Goal: Task Accomplishment & Management: Use online tool/utility

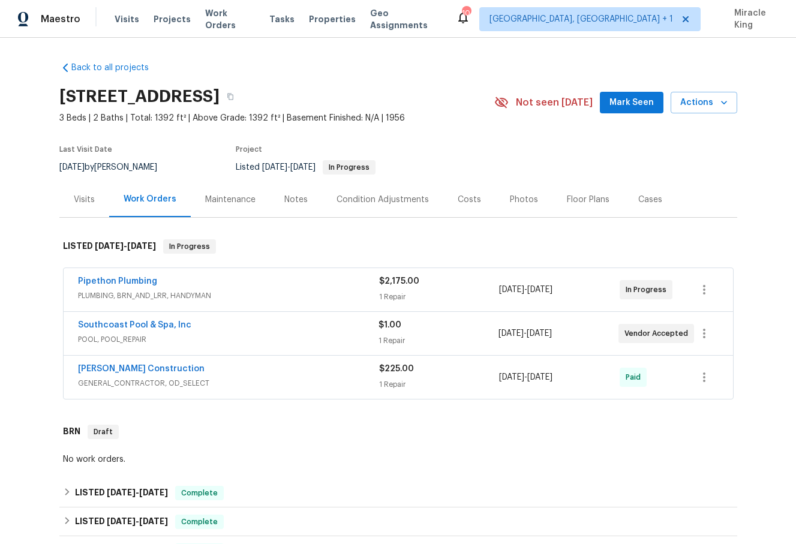
click at [85, 206] on div "Visits" at bounding box center [84, 200] width 21 height 12
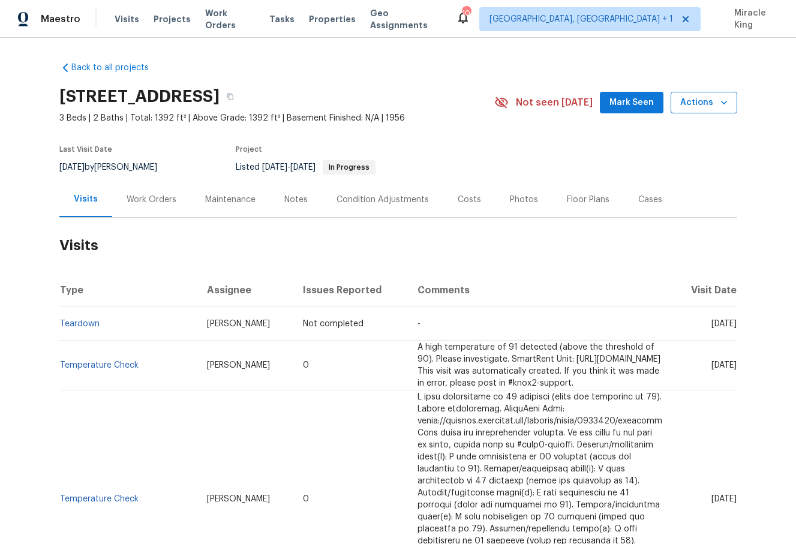
click at [709, 98] on span "Actions" at bounding box center [703, 102] width 47 height 15
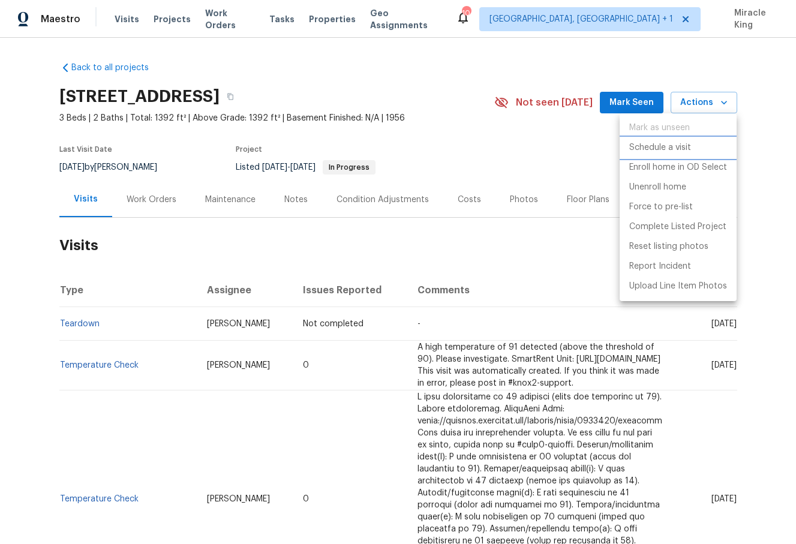
click at [636, 155] on li "Schedule a visit" at bounding box center [678, 148] width 117 height 20
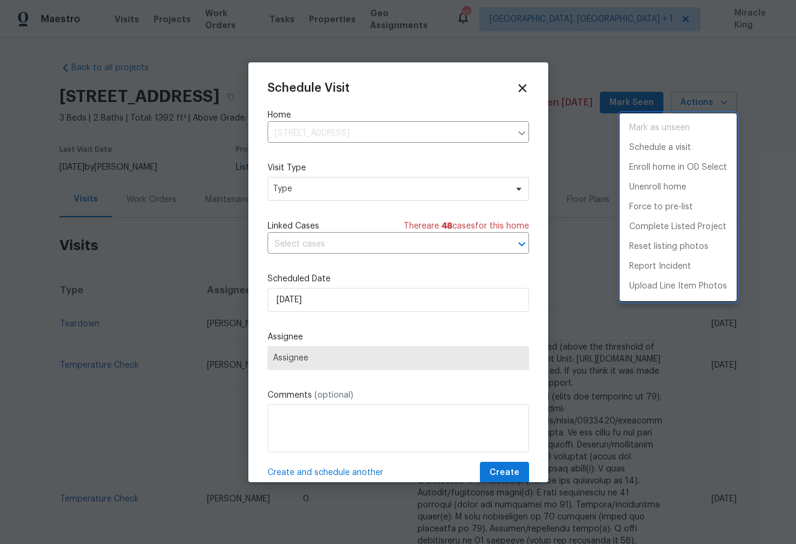
click at [405, 190] on div at bounding box center [398, 272] width 796 height 544
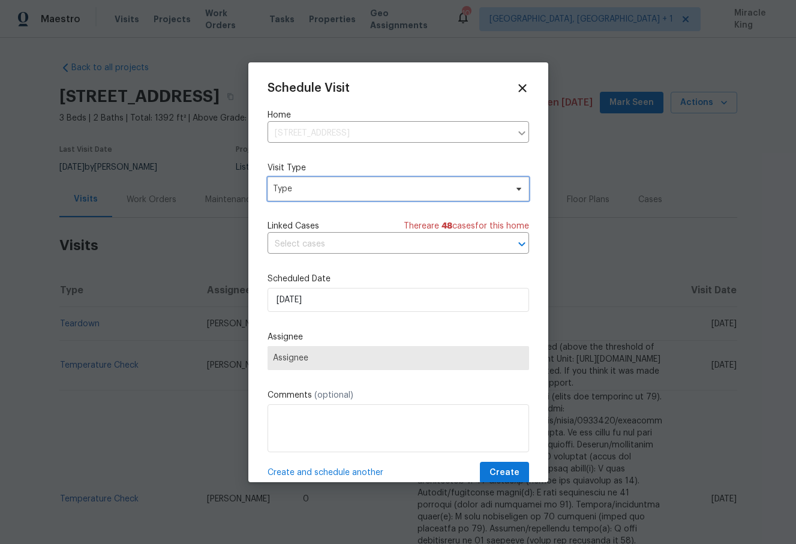
click at [389, 189] on span "Type" at bounding box center [389, 189] width 233 height 12
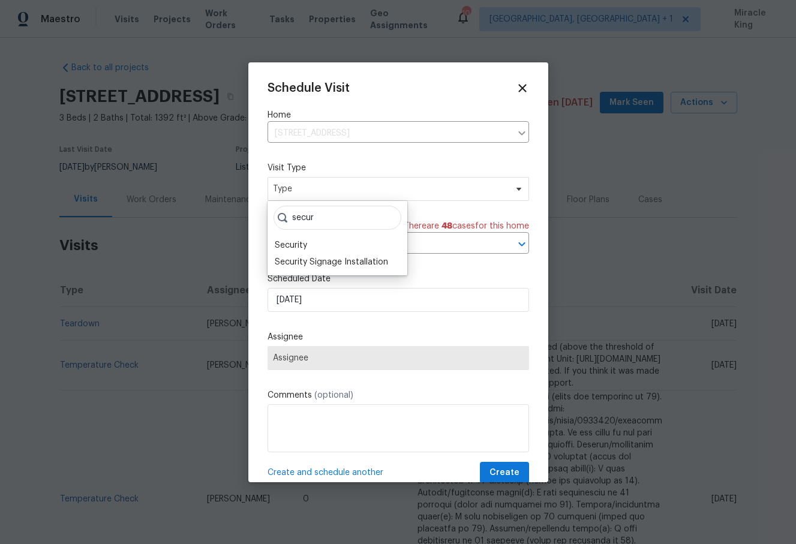
type input "secur"
click at [305, 246] on div "Security" at bounding box center [291, 245] width 32 height 12
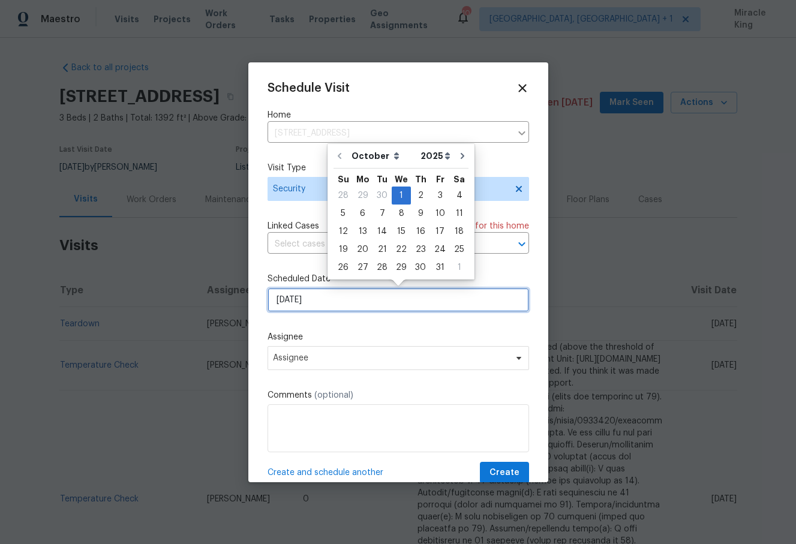
click at [308, 304] on input "[DATE]" at bounding box center [399, 300] width 262 height 24
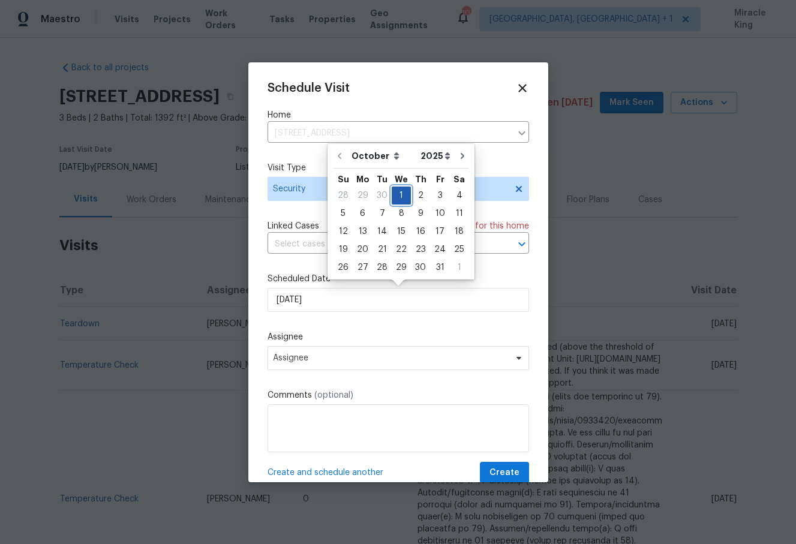
click at [402, 196] on div "1" at bounding box center [401, 195] width 19 height 17
click at [363, 352] on span "Assignee" at bounding box center [399, 358] width 262 height 24
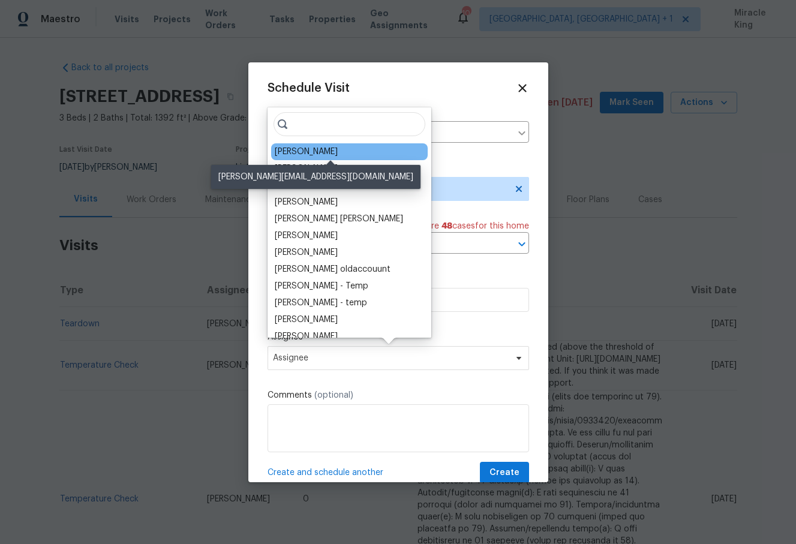
click at [333, 154] on div "Luis Pedro Ocampo Alvizuris" at bounding box center [306, 152] width 63 height 12
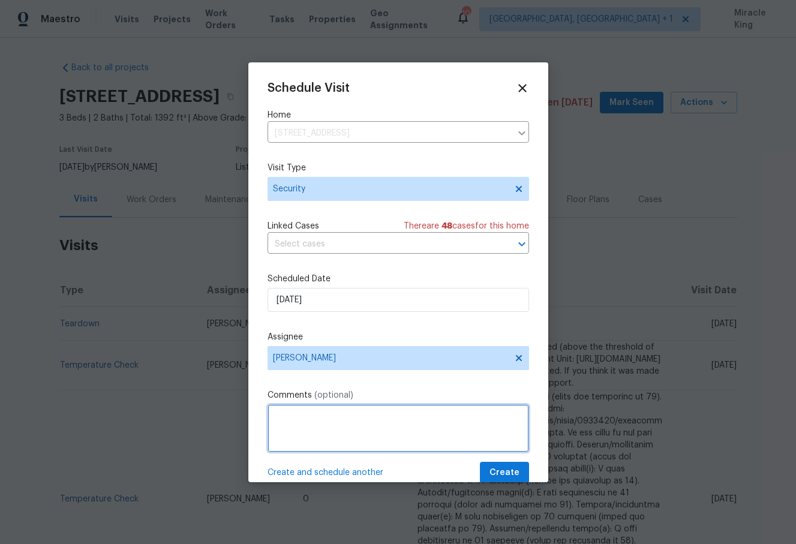
click at [336, 423] on textarea at bounding box center [399, 428] width 262 height 48
type textarea "Please update lockbox code, lockbox code has been compromised and used in a ren…"
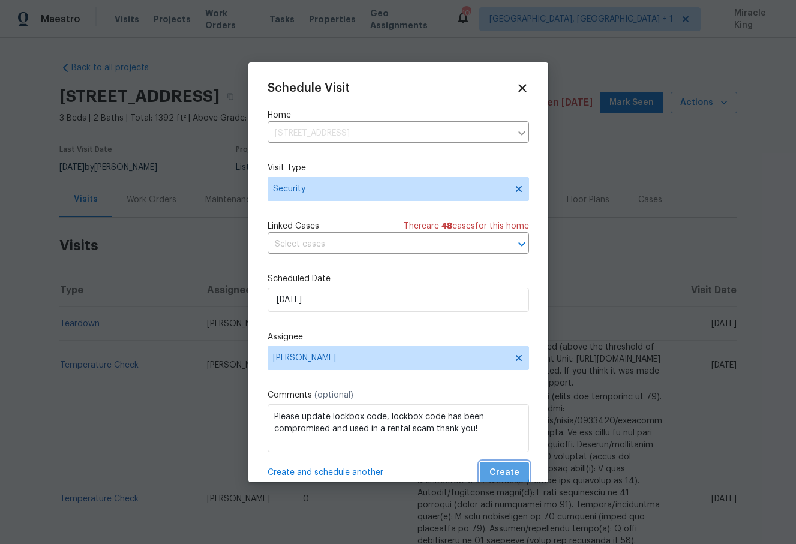
click at [502, 468] on span "Create" at bounding box center [505, 473] width 30 height 15
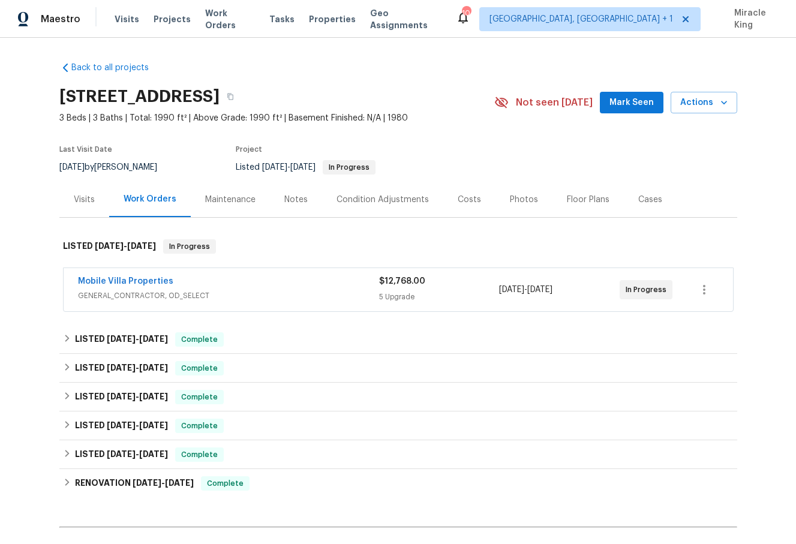
click at [97, 196] on div "Visits" at bounding box center [84, 199] width 50 height 35
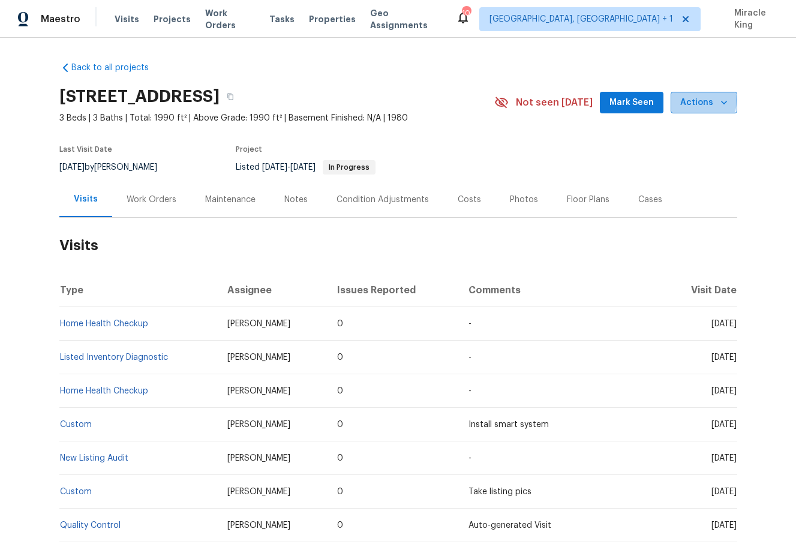
click at [688, 100] on span "Actions" at bounding box center [703, 102] width 47 height 15
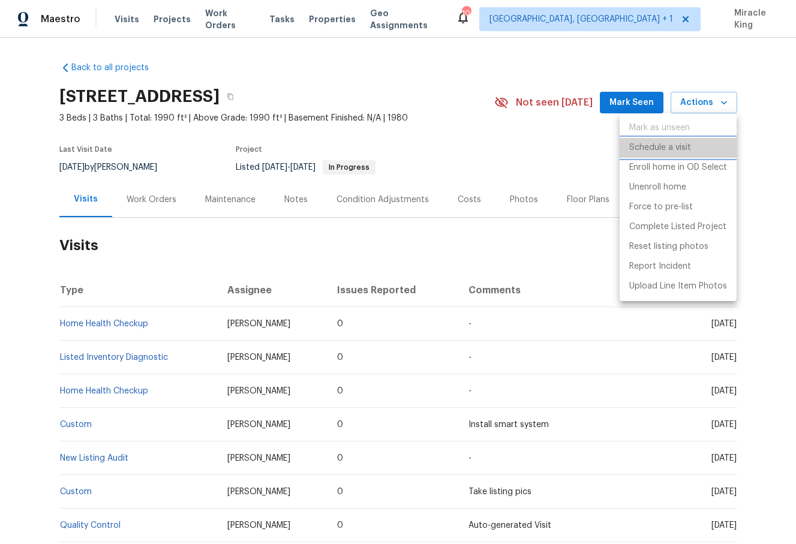
click at [653, 156] on li "Schedule a visit" at bounding box center [678, 148] width 117 height 20
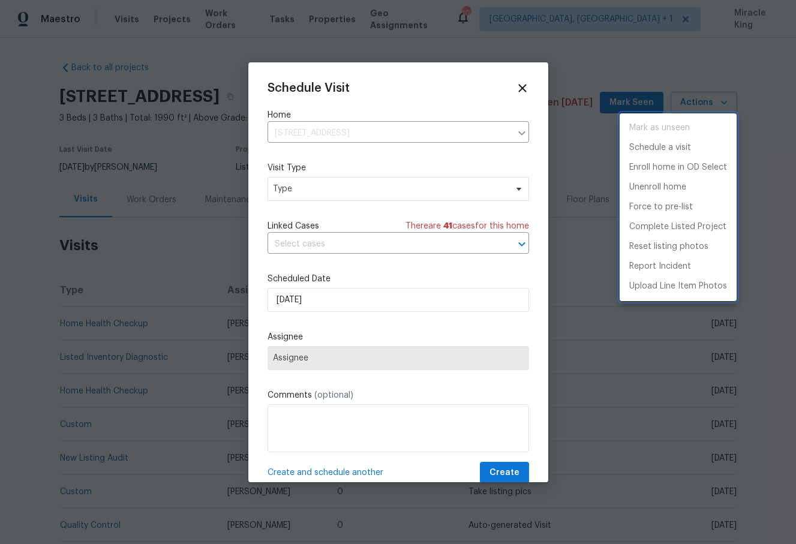
click at [369, 191] on div at bounding box center [398, 272] width 796 height 544
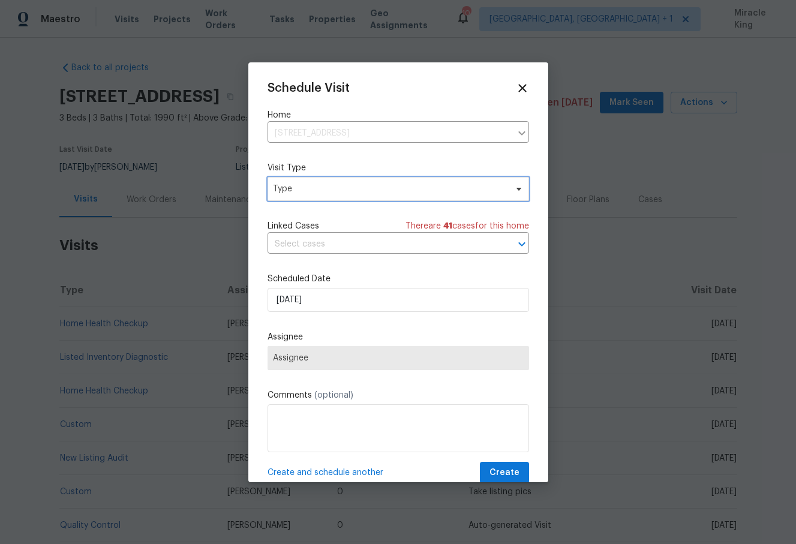
click at [360, 191] on span "Type" at bounding box center [389, 189] width 233 height 12
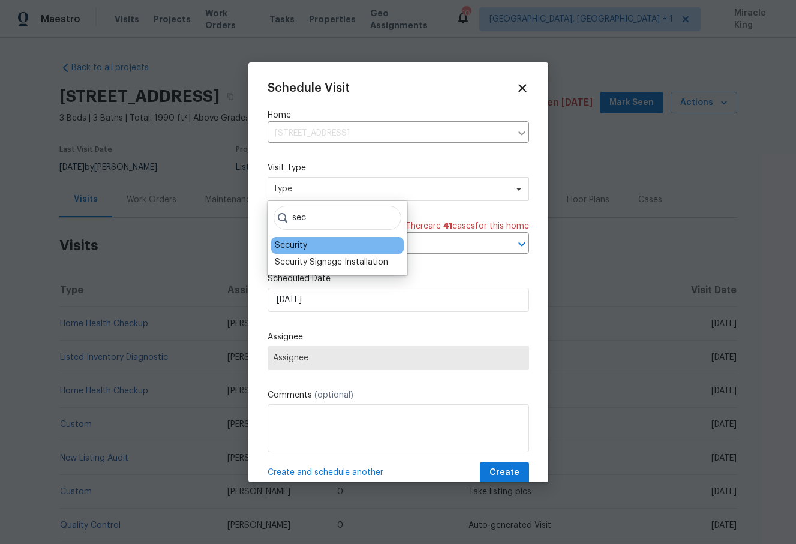
type input "sec"
click at [314, 248] on div "Security" at bounding box center [337, 245] width 133 height 17
click at [300, 244] on div "Security" at bounding box center [291, 245] width 32 height 12
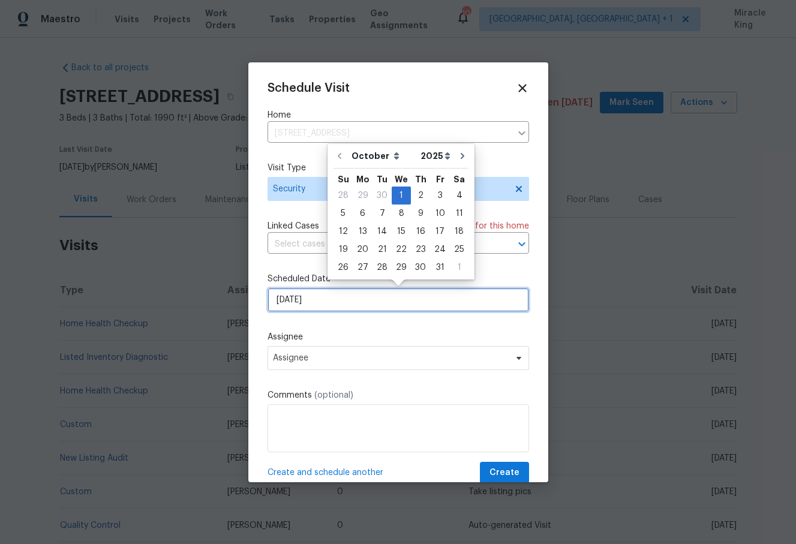
click at [293, 308] on input "[DATE]" at bounding box center [399, 300] width 262 height 24
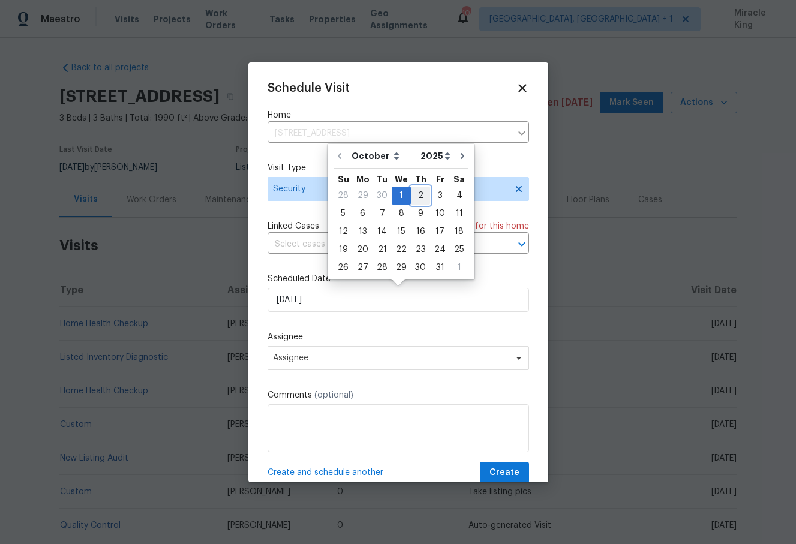
click at [415, 195] on div "2" at bounding box center [420, 195] width 19 height 17
type input "[DATE]"
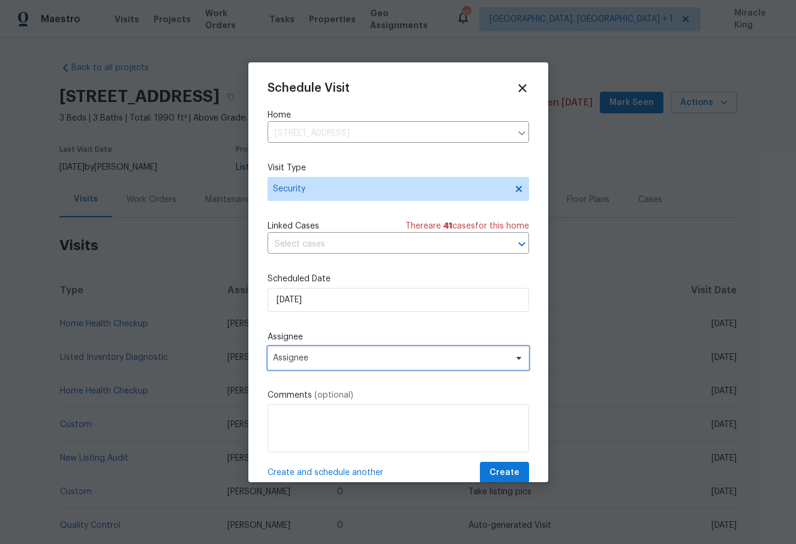
click at [333, 359] on span "Assignee" at bounding box center [390, 358] width 235 height 10
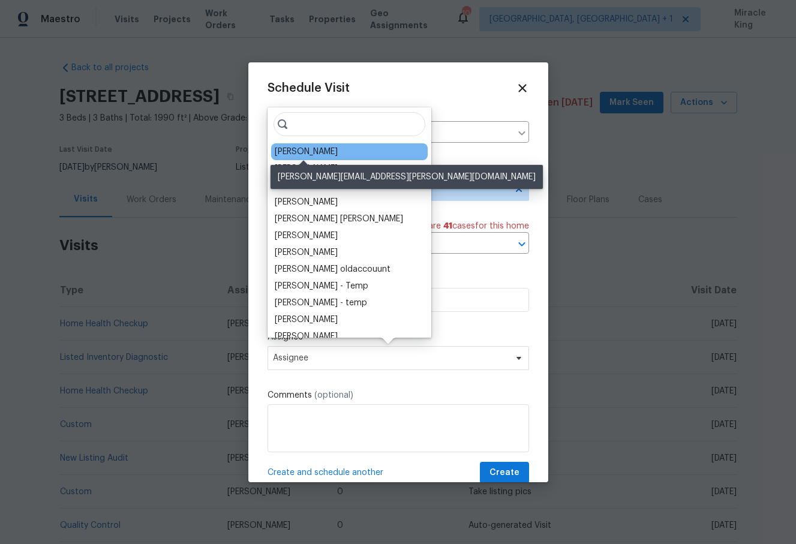
click at [312, 152] on div "[PERSON_NAME]" at bounding box center [306, 152] width 63 height 12
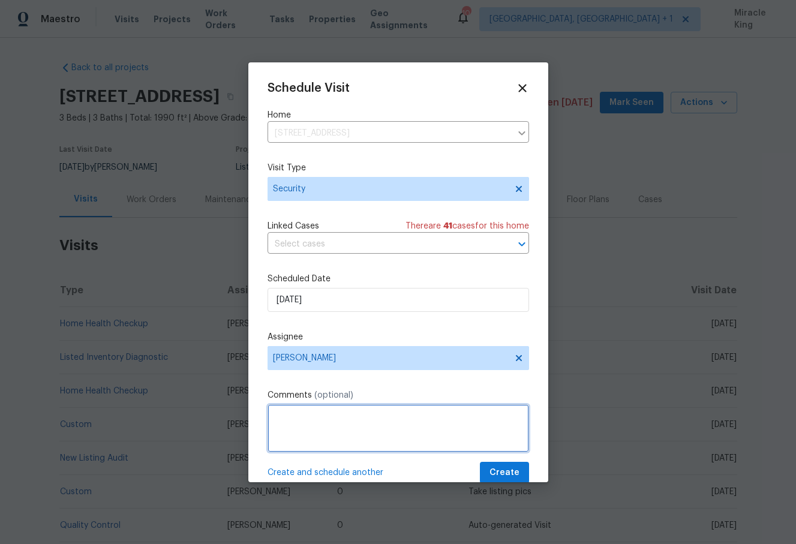
click at [355, 439] on textarea at bounding box center [399, 428] width 262 height 48
type textarea "Hi, we received a notification from smart rent please check on the home and ens…"
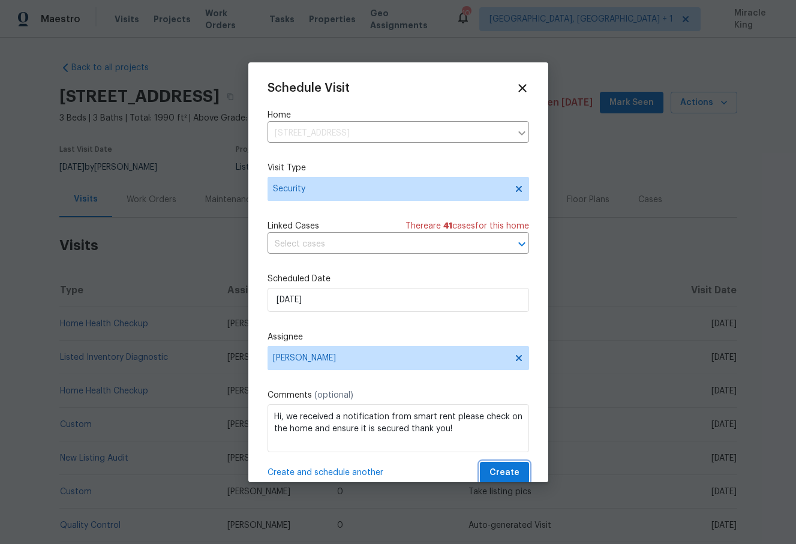
click at [489, 467] on button "Create" at bounding box center [504, 473] width 49 height 22
